Goal: Task Accomplishment & Management: Use online tool/utility

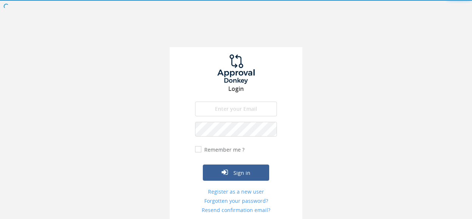
type input "[PERSON_NAME][EMAIL_ADDRESS][PERSON_NAME][DOMAIN_NAME]"
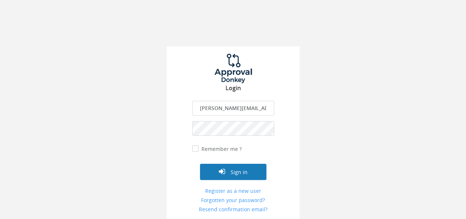
click at [254, 169] on button "Sign in" at bounding box center [233, 172] width 66 height 16
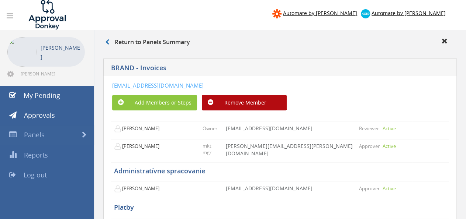
scroll to position [38, 0]
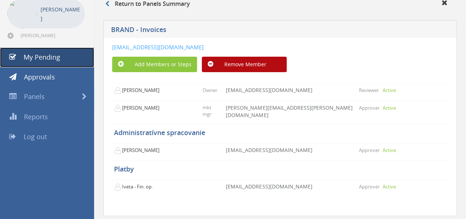
click at [42, 57] on span "My Pending" at bounding box center [42, 57] width 37 height 9
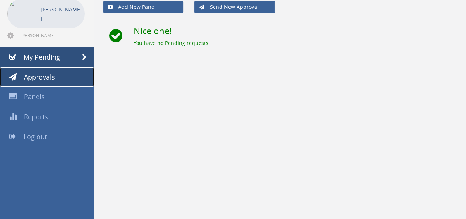
click at [41, 77] on span "Approvals" at bounding box center [39, 77] width 31 height 9
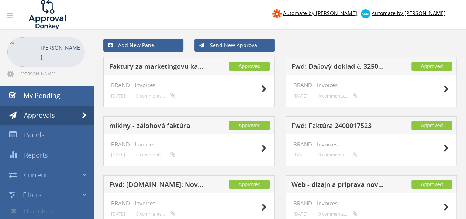
click at [49, 57] on p "[PERSON_NAME]" at bounding box center [61, 52] width 41 height 18
click at [176, 66] on h5 "Faktury za marketingovu kampan na evidenciu" at bounding box center [157, 67] width 96 height 9
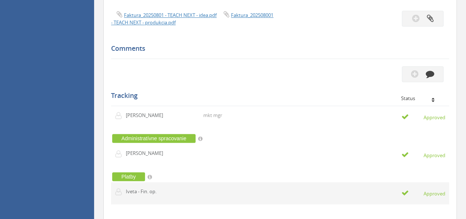
scroll to position [268, 0]
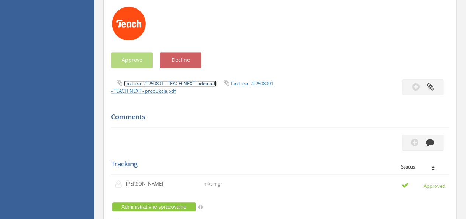
click at [184, 84] on link "Faktura_20250801 - TEACH NEXT - idea.pdf" at bounding box center [170, 83] width 93 height 7
click at [190, 83] on link "Faktura_20250801 - TEACH NEXT - idea.pdf" at bounding box center [170, 83] width 93 height 7
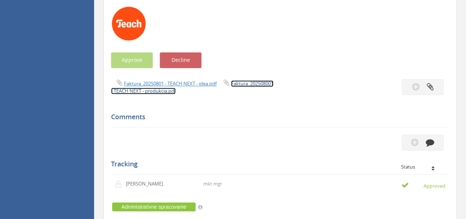
click at [200, 91] on link "Faktura_202508001 - TEACH NEXT - produkcia.pdf" at bounding box center [192, 87] width 162 height 14
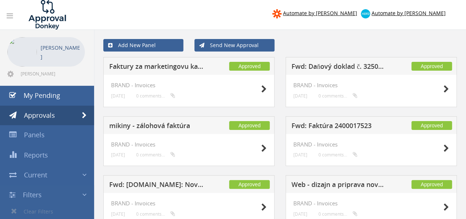
click at [356, 67] on h5 "Fwd: Daňový doklad č. 325010374" at bounding box center [339, 67] width 96 height 9
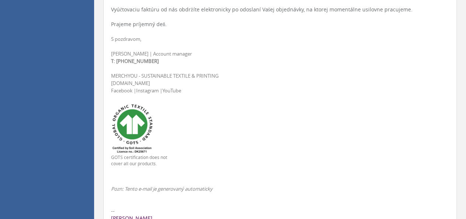
scroll to position [307, 0]
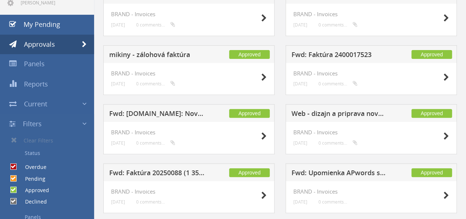
scroll to position [77, 0]
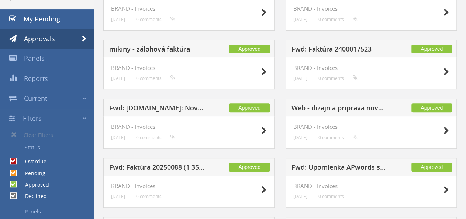
click at [333, 49] on h5 "Fwd: Faktúra 2400017523" at bounding box center [339, 50] width 96 height 9
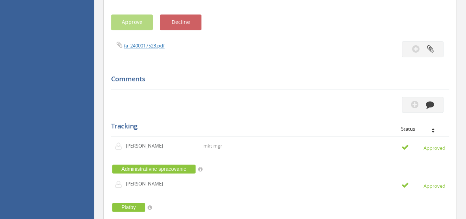
scroll to position [340, 0]
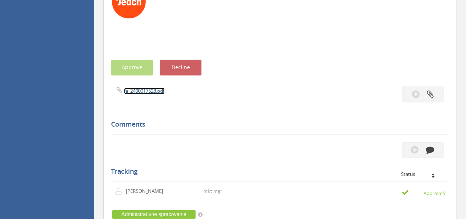
click at [158, 91] on link "fa_2400017523.pdf" at bounding box center [144, 91] width 41 height 7
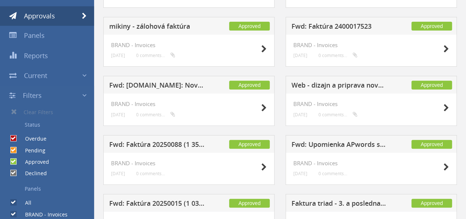
scroll to position [115, 0]
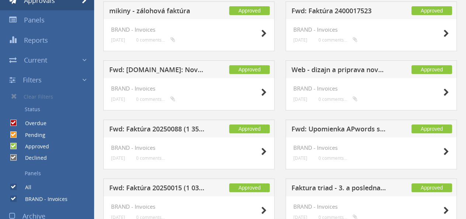
click at [366, 70] on h5 "Web - dizajn a priprava novych stranok na webe" at bounding box center [339, 70] width 96 height 9
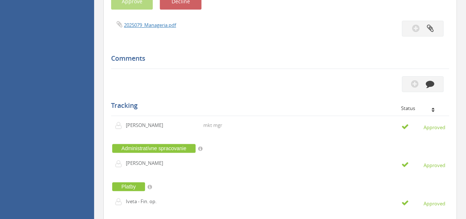
scroll to position [115, 0]
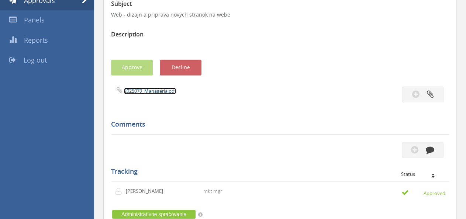
click at [157, 92] on link "2025079_Manageria.pdf" at bounding box center [150, 91] width 52 height 7
